Goal: Check status: Check status

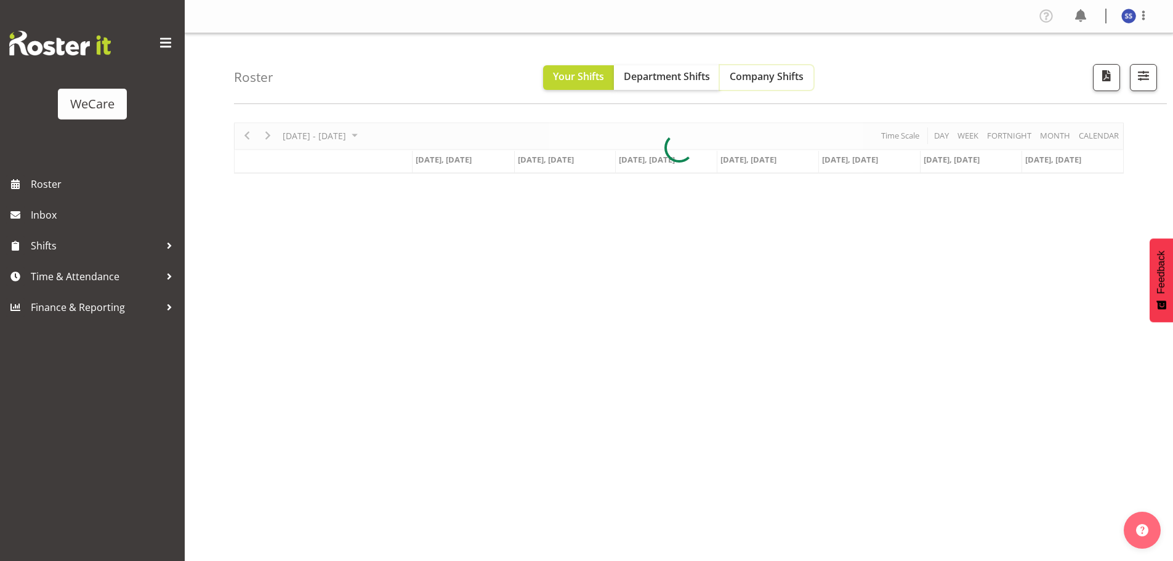
click at [766, 77] on span "Company Shifts" at bounding box center [767, 77] width 74 height 14
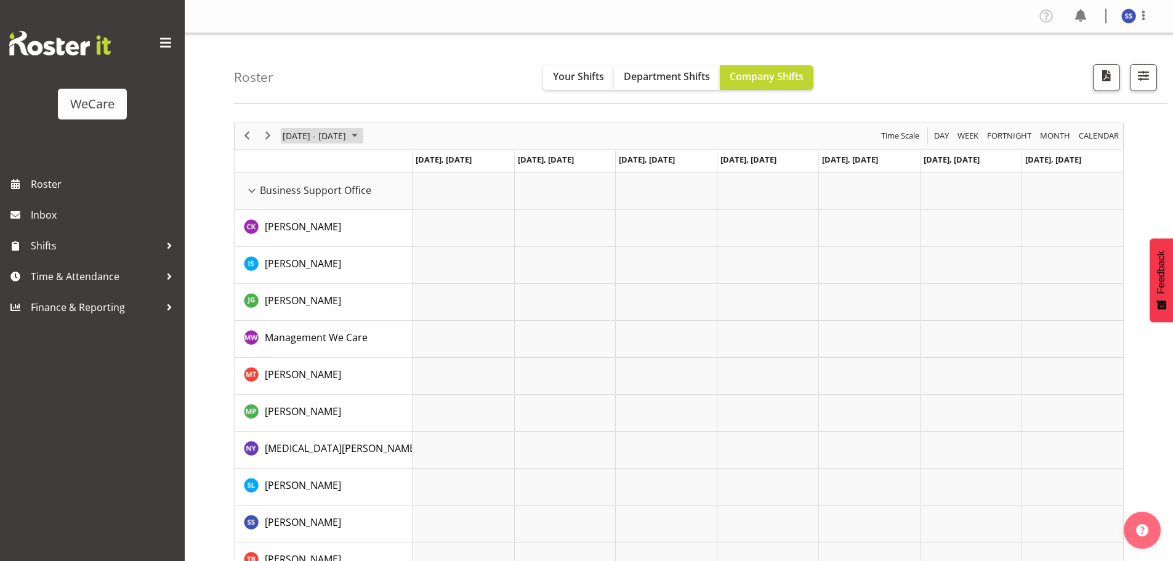
click at [362, 136] on span "June 2024" at bounding box center [354, 135] width 15 height 15
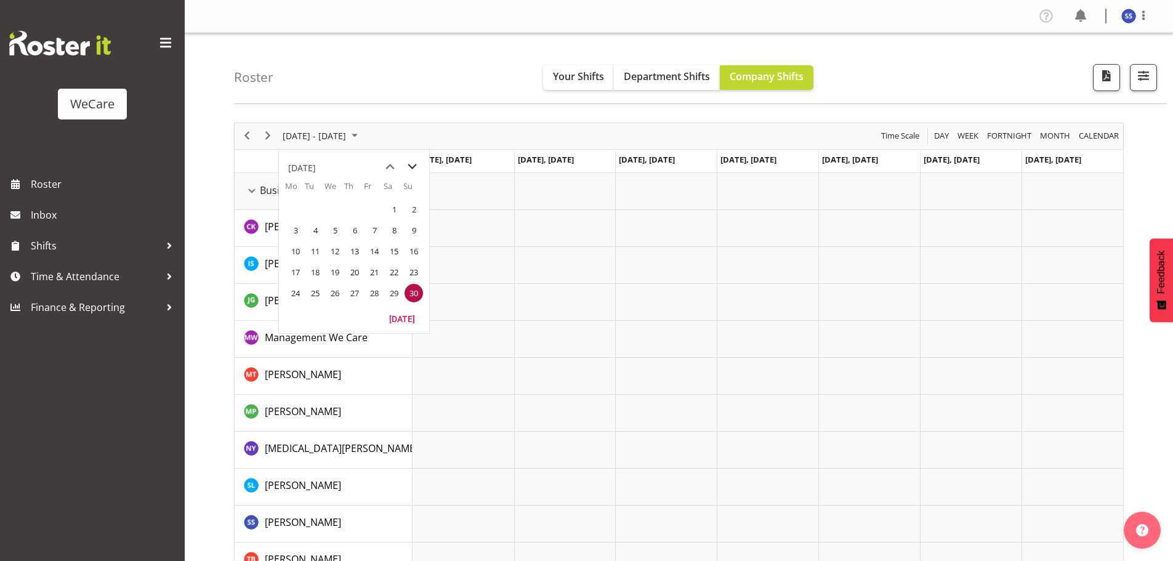
click at [410, 169] on span "next month" at bounding box center [413, 167] width 22 height 22
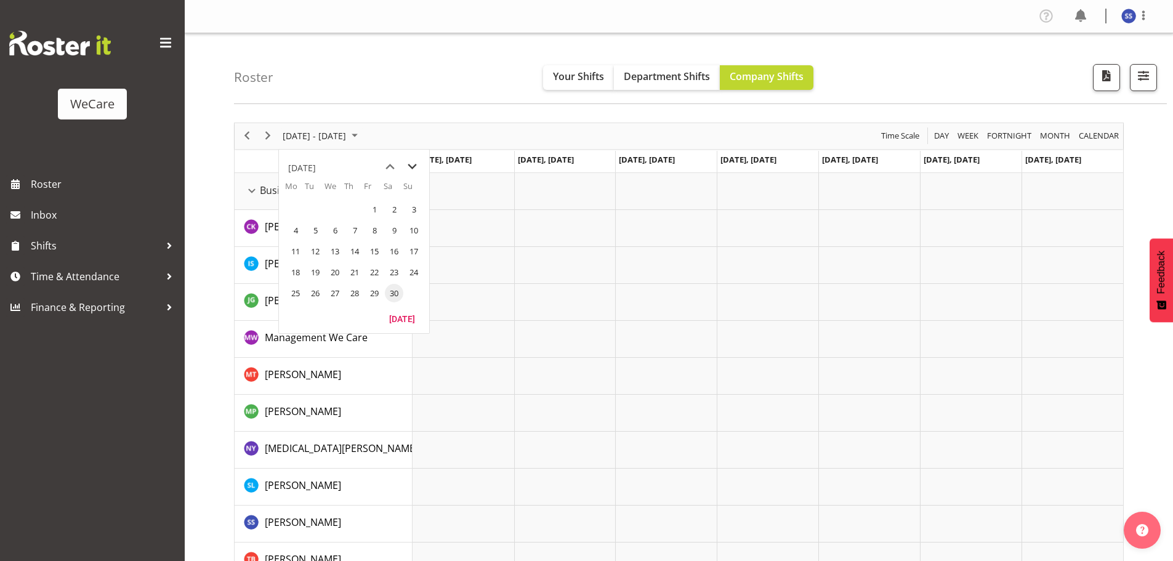
click at [410, 169] on span "next month" at bounding box center [413, 167] width 22 height 22
click at [386, 171] on span "previous month" at bounding box center [390, 167] width 22 height 22
click at [408, 169] on span "next month" at bounding box center [413, 167] width 22 height 22
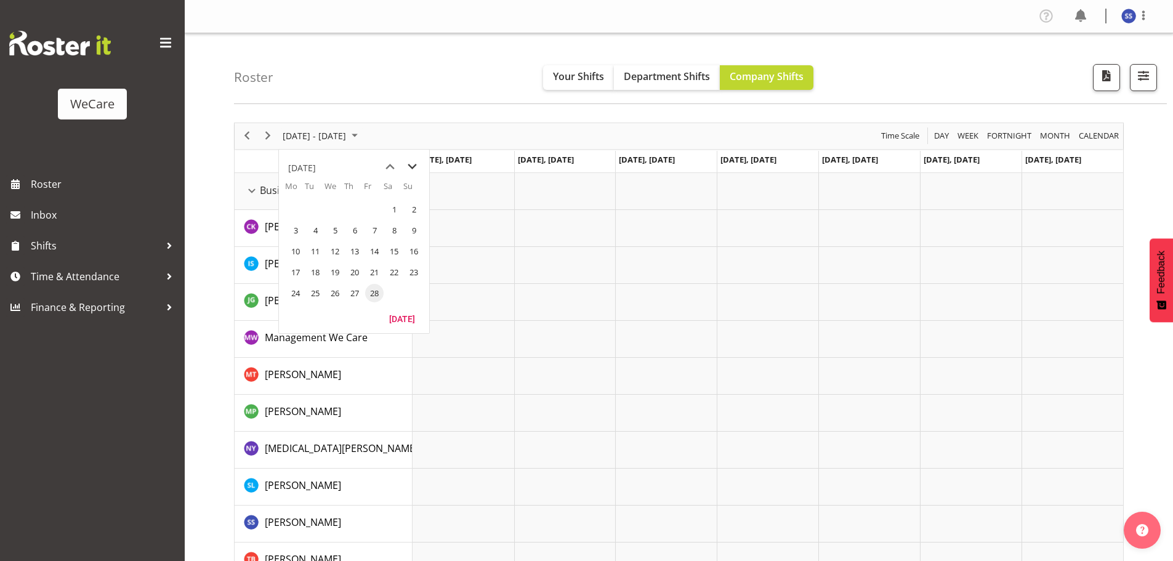
click at [408, 169] on span "next month" at bounding box center [413, 167] width 22 height 22
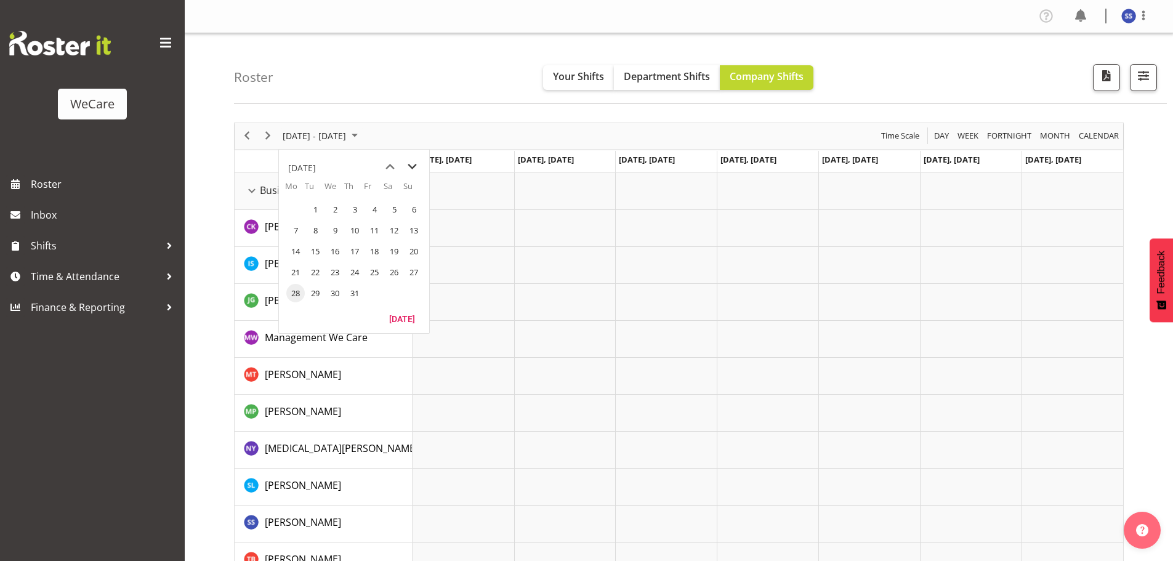
click at [408, 169] on span "next month" at bounding box center [413, 167] width 22 height 22
click at [293, 227] on span "6" at bounding box center [295, 230] width 18 height 18
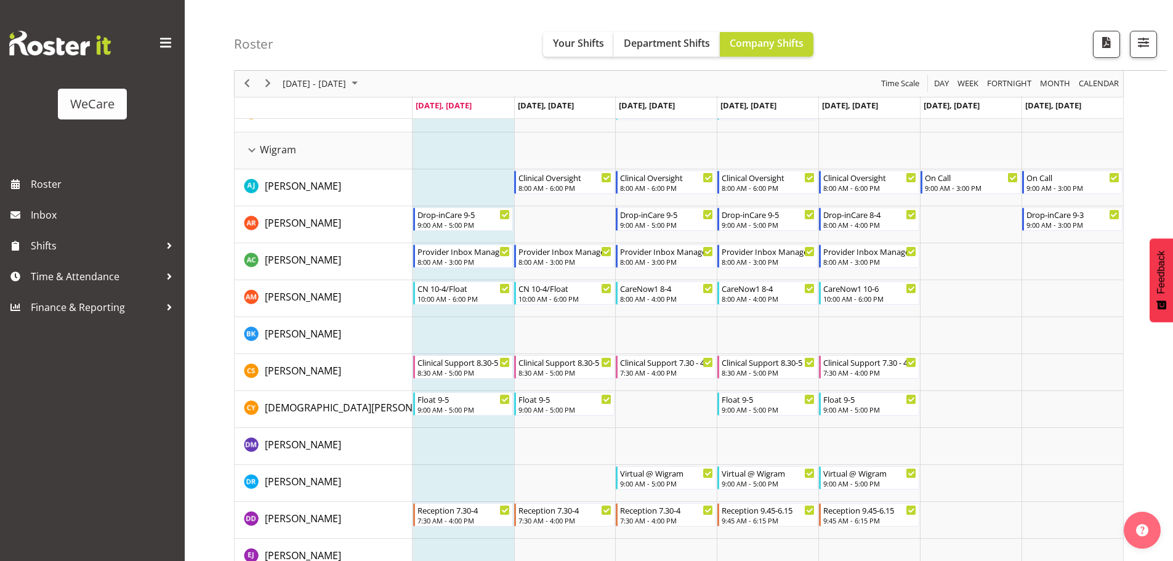
scroll to position [2788, 0]
